Goal: Check status

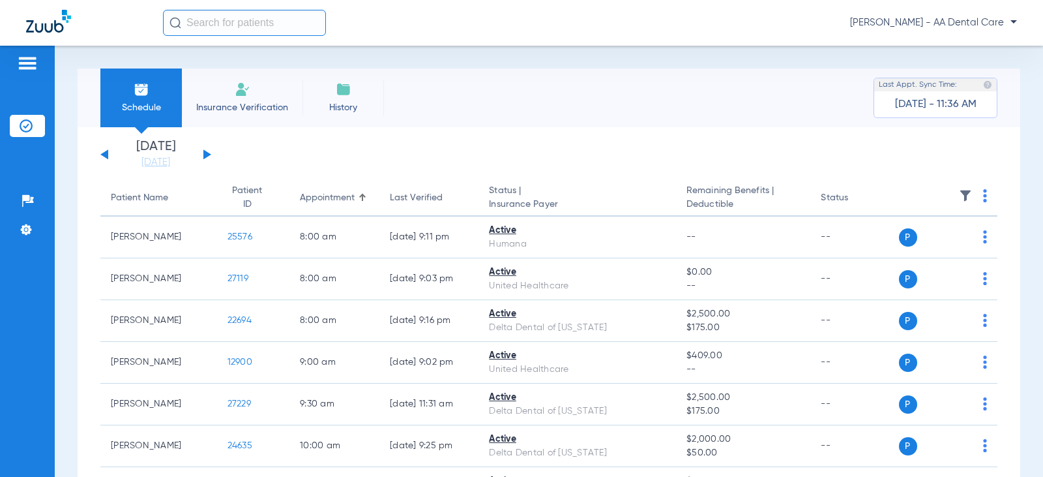
click at [206, 151] on button at bounding box center [207, 154] width 8 height 10
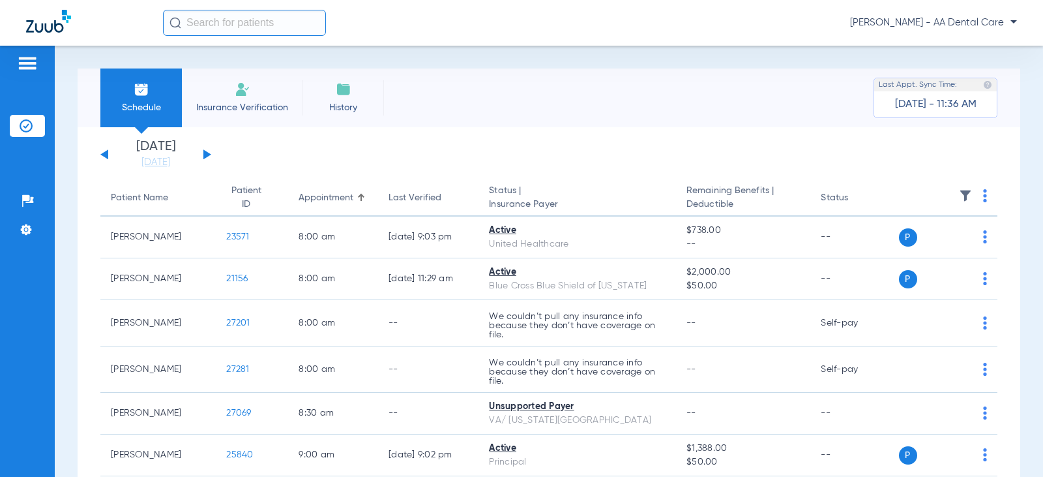
click at [203, 151] on button at bounding box center [207, 154] width 8 height 10
